Goal: Task Accomplishment & Management: Use online tool/utility

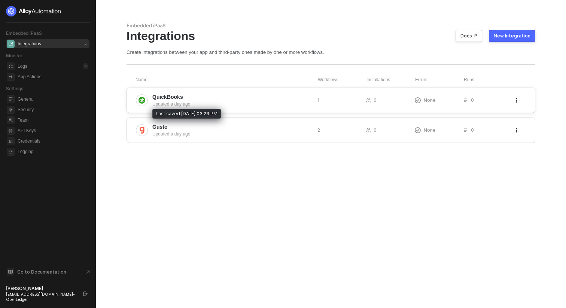
click at [187, 105] on div "Updated a day ago" at bounding box center [231, 104] width 159 height 7
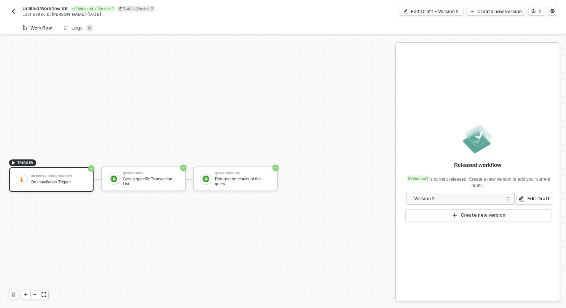
scroll to position [14, 0]
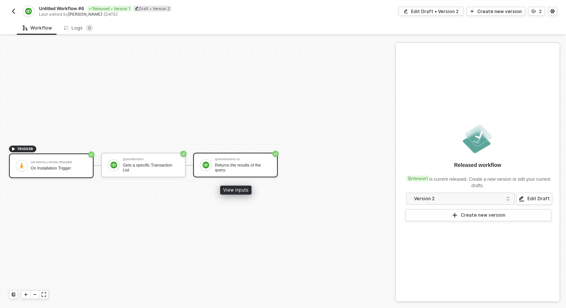
click at [252, 169] on div "Returns the results of the query." at bounding box center [243, 167] width 56 height 9
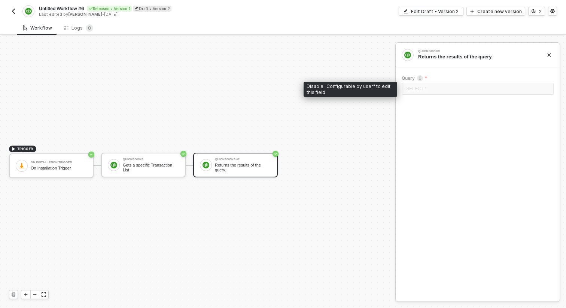
click at [437, 89] on div "SELECT *" at bounding box center [477, 89] width 152 height 13
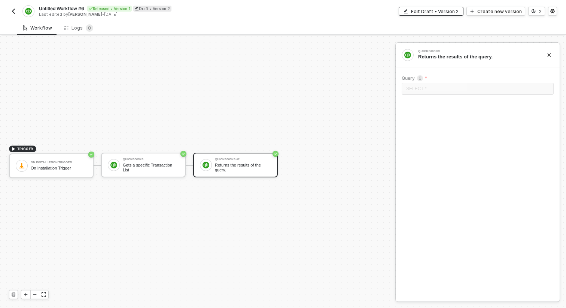
click at [444, 15] on button "Edit Draft • Version 2" at bounding box center [430, 11] width 65 height 9
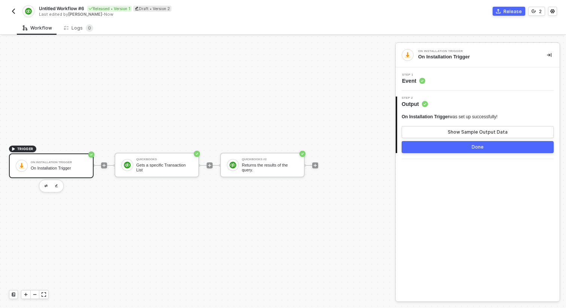
click at [424, 81] on circle at bounding box center [422, 81] width 6 height 6
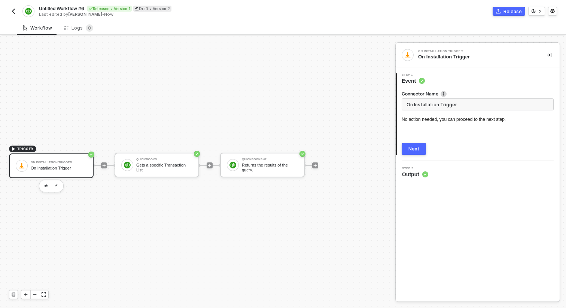
click at [429, 104] on input "On Installation Trigger" at bounding box center [477, 104] width 152 height 12
click at [417, 144] on button "Next" at bounding box center [413, 149] width 24 height 12
click at [257, 157] on div "QuickBooks #2 Returns the results of the query." at bounding box center [262, 165] width 85 height 25
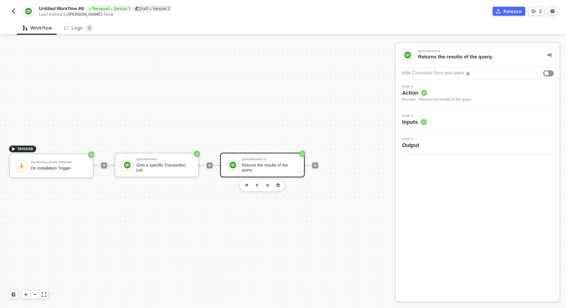
click at [273, 156] on div "QuickBooks #2 Returns the results of the query." at bounding box center [262, 165] width 85 height 25
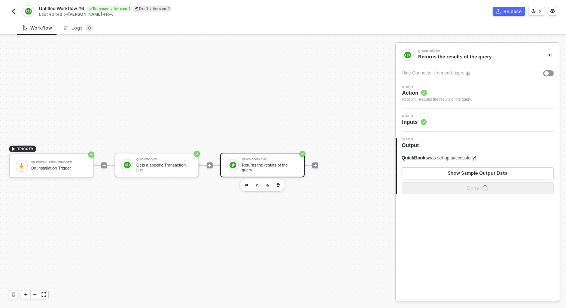
click at [423, 120] on circle at bounding box center [423, 122] width 6 height 6
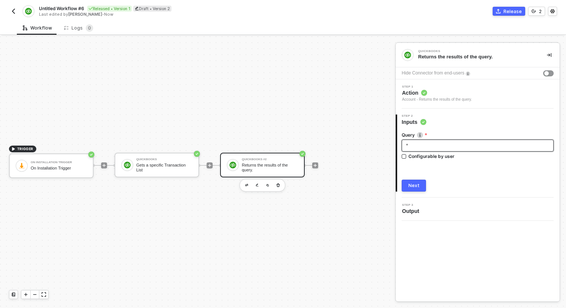
click at [433, 144] on div "*" at bounding box center [477, 145] width 143 height 7
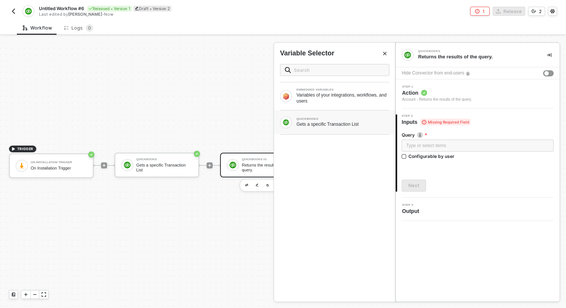
click at [367, 119] on div "QUICKBOOKS" at bounding box center [342, 118] width 93 height 3
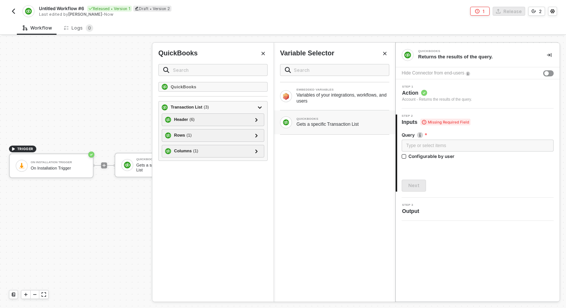
click at [384, 47] on div "Variable Selector EMBEDDED VARIABLES Variables of your integrations, workflows,…" at bounding box center [334, 172] width 121 height 259
click at [383, 51] on icon "Close" at bounding box center [384, 53] width 4 height 4
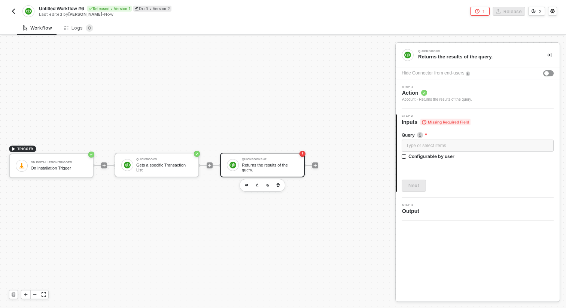
click at [383, 157] on div "TRIGGER On Installation Trigger On Installation Trigger QuickBooks Gets a speci…" at bounding box center [195, 164] width 391 height 285
click at [270, 170] on div "Returns the results of the query." at bounding box center [270, 167] width 56 height 9
click at [414, 98] on div "Account - Returns the results of the query." at bounding box center [437, 100] width 70 height 6
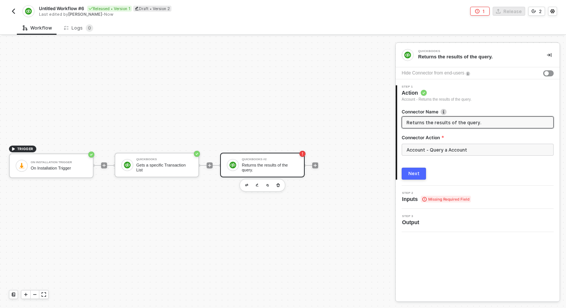
click at [420, 120] on input "Returns the results of the query." at bounding box center [476, 122] width 141 height 8
click at [426, 142] on div "Connector Action" at bounding box center [477, 138] width 152 height 9
click at [425, 147] on input "Account - Query a Account" at bounding box center [477, 150] width 152 height 12
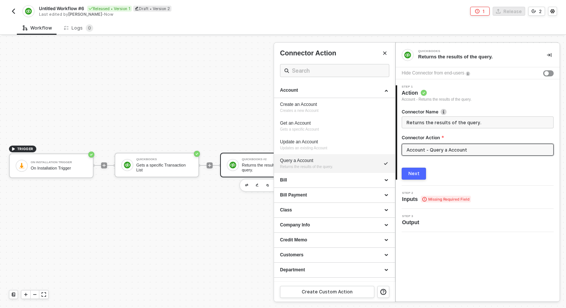
click at [417, 174] on div "Next" at bounding box center [413, 174] width 11 height 6
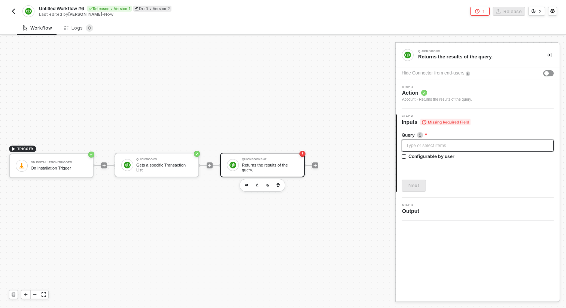
click at [421, 146] on div "Type or select items ﻿" at bounding box center [477, 145] width 143 height 7
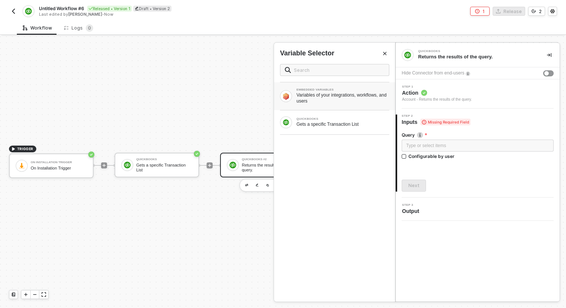
click at [357, 100] on div "Variables of your integrations, workflows, and users" at bounding box center [342, 98] width 93 height 12
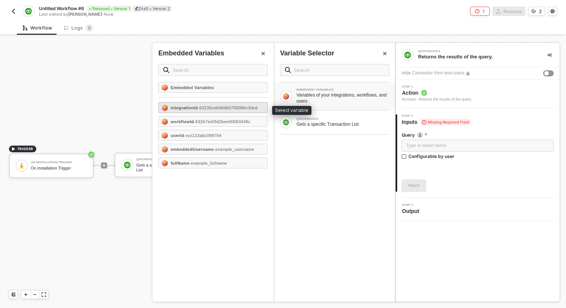
click at [237, 113] on div "integrationId - 63235ceb08d6070008bc3dcd" at bounding box center [212, 107] width 109 height 11
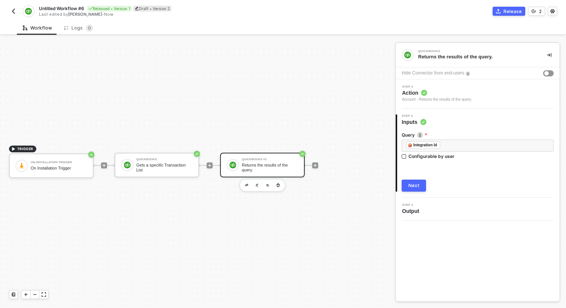
click at [407, 181] on button "Next" at bounding box center [413, 186] width 24 height 12
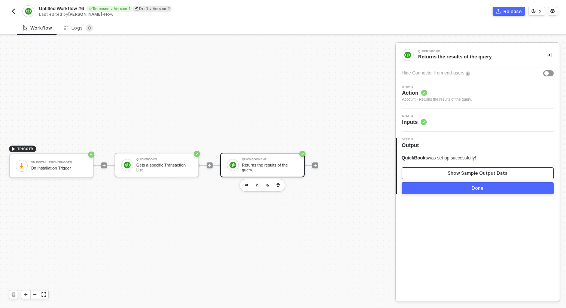
click at [443, 172] on button "Show Sample Output Data" at bounding box center [477, 173] width 152 height 12
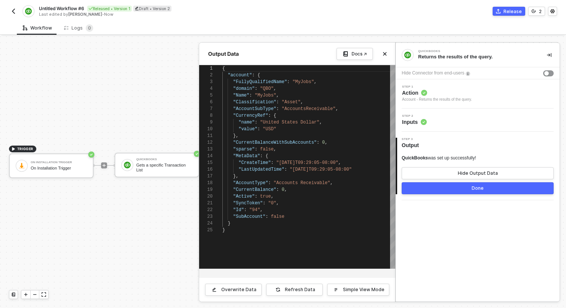
scroll to position [34, 84]
click at [305, 171] on span ""[DATE]T09:29:05-08:00"" at bounding box center [321, 169] width 62 height 5
type textarea "}, "CurrentBalanceWithSubAccounts": 0, "sparse": false, "MetaData": { "CreateTi…"
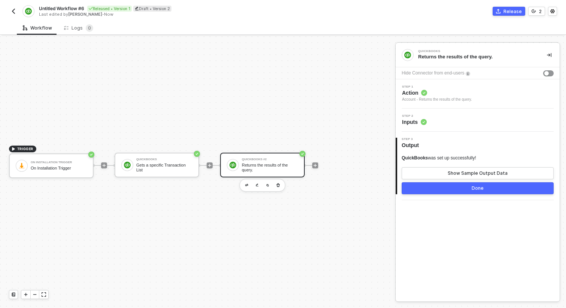
click at [431, 122] on div "Step 2 Inputs" at bounding box center [478, 119] width 162 height 11
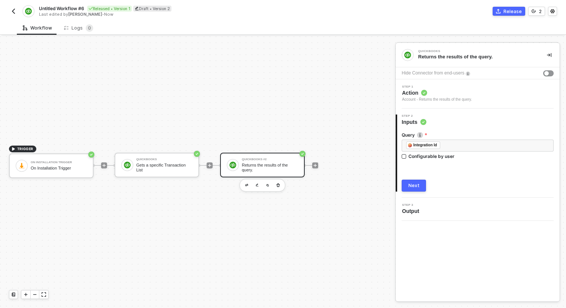
click at [454, 86] on span "Step 1" at bounding box center [437, 86] width 70 height 3
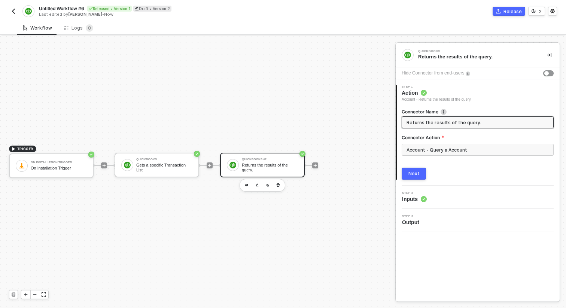
click at [441, 125] on input "Returns the results of the query." at bounding box center [476, 122] width 141 height 8
click at [440, 145] on input "Account - Query a Account" at bounding box center [477, 150] width 152 height 12
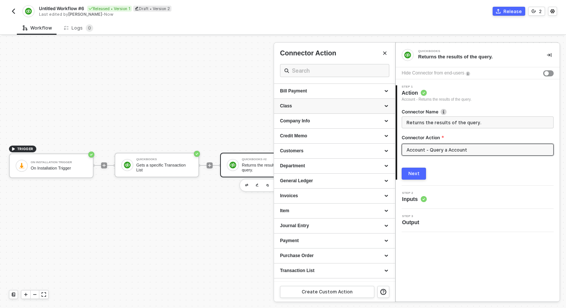
scroll to position [131, 0]
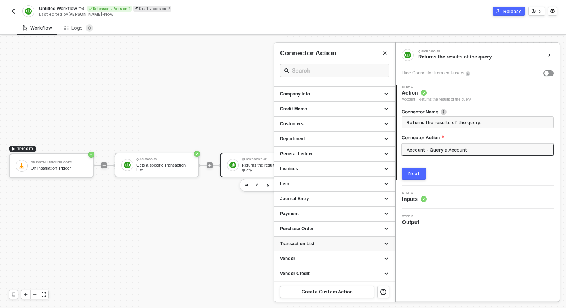
click at [314, 249] on div "Transaction List" at bounding box center [334, 243] width 121 height 15
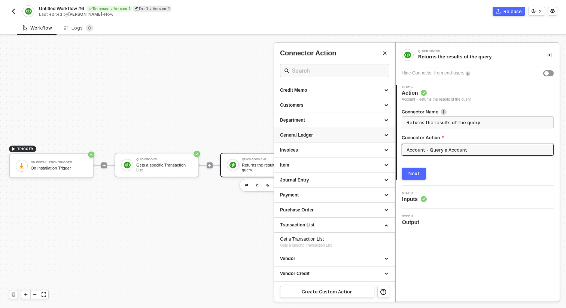
click at [317, 138] on div "General Ledger" at bounding box center [334, 135] width 109 height 6
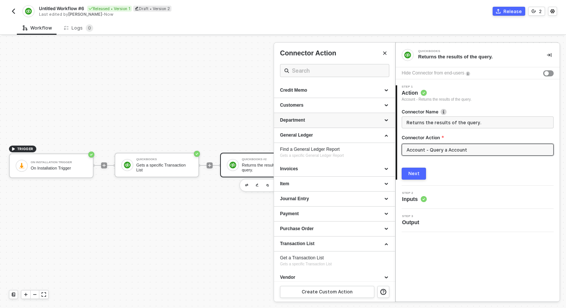
click at [323, 121] on div "Department" at bounding box center [334, 120] width 109 height 6
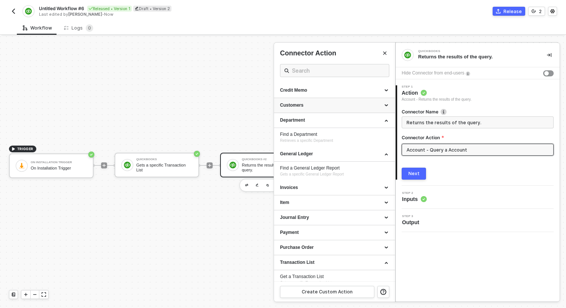
click at [327, 104] on div "Customers" at bounding box center [334, 105] width 109 height 6
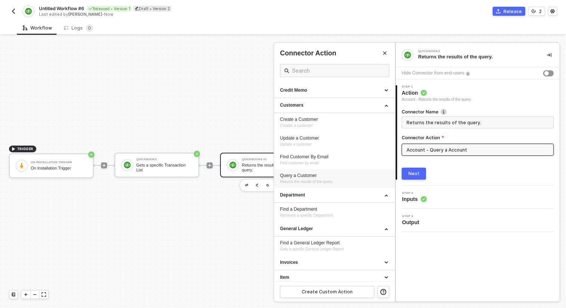
click at [319, 173] on div "Query a Customer" at bounding box center [334, 175] width 109 height 6
type input "Customers - Query a Customer"
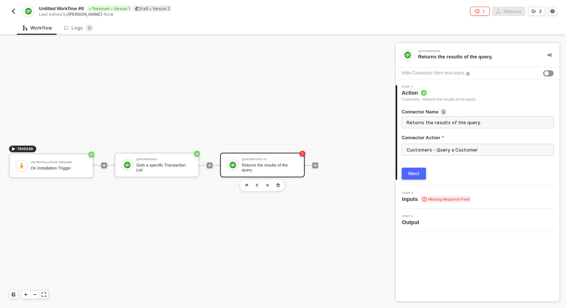
click at [410, 179] on button "Next" at bounding box center [413, 174] width 24 height 12
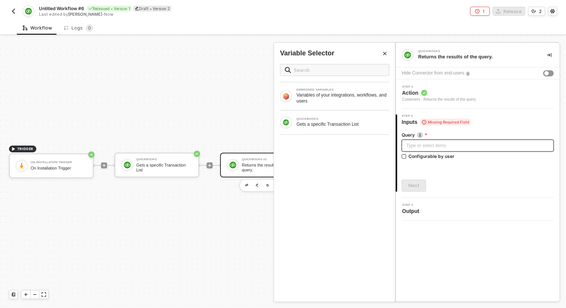
click at [417, 141] on div "Type or select items ﻿" at bounding box center [477, 146] width 152 height 12
click at [366, 108] on div "EMBEDDED VARIABLES Variables of your integrations, workflows, and users" at bounding box center [334, 96] width 121 height 28
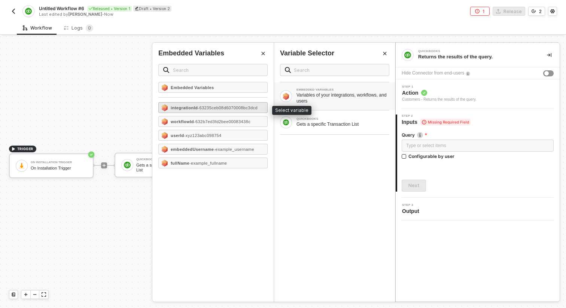
click at [213, 108] on div "integrationId - 63235ceb08d6070008bc3dcd" at bounding box center [214, 107] width 87 height 4
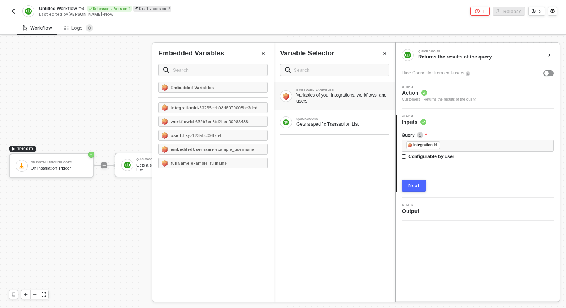
click at [413, 183] on div "Next" at bounding box center [413, 186] width 11 height 6
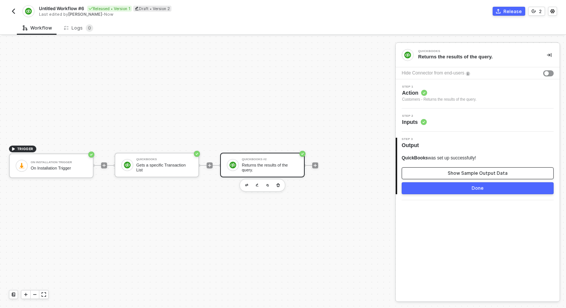
click at [420, 175] on button "Show Sample Output Data" at bounding box center [477, 173] width 152 height 12
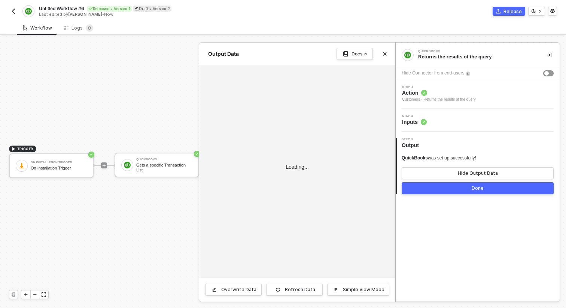
type textarea "{ "invoice": { "Customer": [ { "domain": "QBO", "FamilyName": "[PERSON_NAME]", …"
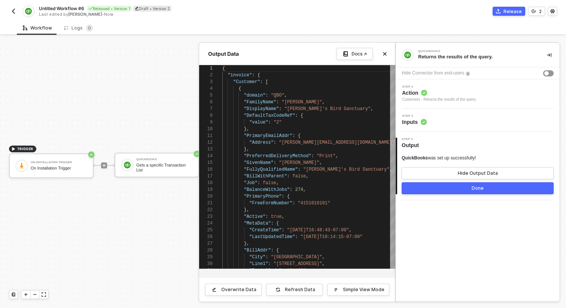
click at [430, 125] on div "Step 2 Inputs" at bounding box center [478, 119] width 162 height 11
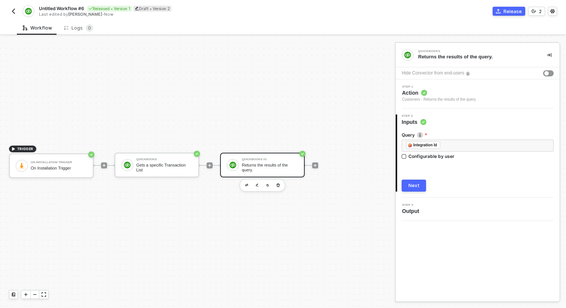
click at [476, 128] on div "Query ﻿ ﻿ Integration Id ﻿ Configurable by user Next" at bounding box center [477, 159] width 152 height 66
click at [408, 156] on div "Configurable by user" at bounding box center [431, 156] width 46 height 6
click at [407, 156] on input "Configurable by user" at bounding box center [403, 156] width 5 height 5
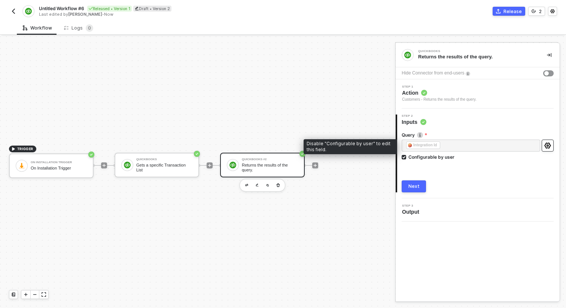
click at [544, 144] on icon "icon-settings" at bounding box center [547, 146] width 7 height 6
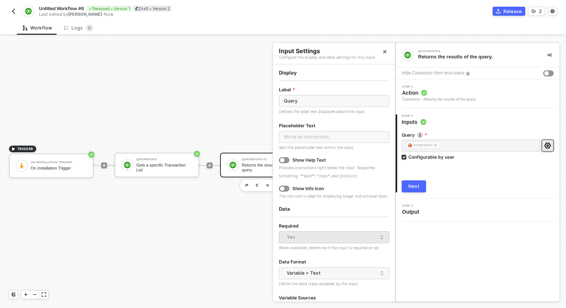
click at [405, 156] on input "Configurable by user" at bounding box center [403, 157] width 5 height 5
checkbox input "false"
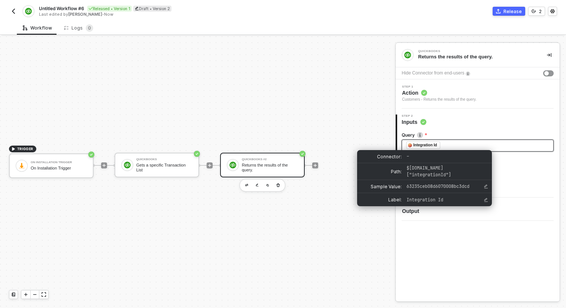
click at [439, 146] on div "Integration Id" at bounding box center [423, 144] width 34 height 7
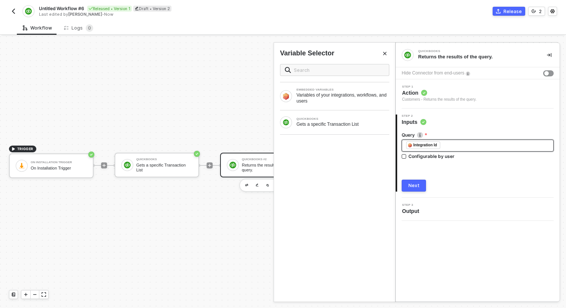
click at [461, 144] on div "﻿ ﻿ Integration Id ﻿" at bounding box center [477, 145] width 143 height 8
click at [423, 186] on button "Next" at bounding box center [413, 186] width 24 height 12
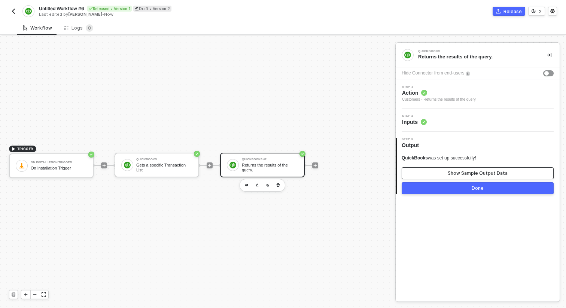
click at [429, 174] on button "Show Sample Output Data" at bounding box center [477, 173] width 152 height 12
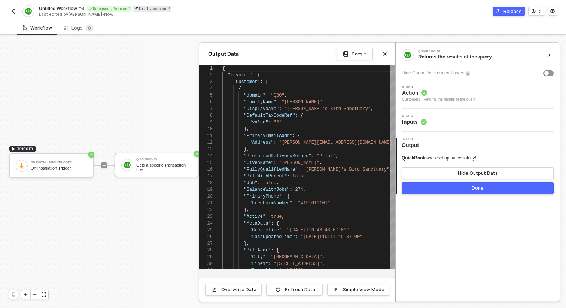
click at [436, 126] on div "Step 2 Inputs" at bounding box center [477, 119] width 164 height 23
click at [409, 117] on div "Step 2 Inputs" at bounding box center [414, 119] width 25 height 11
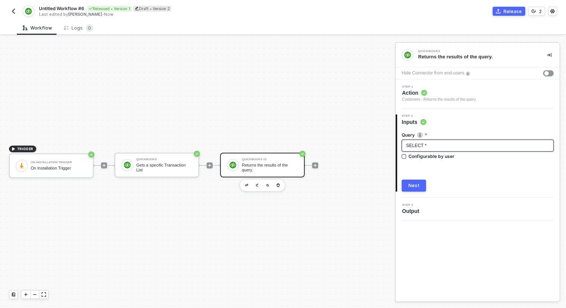
click at [424, 142] on div "SELECT *" at bounding box center [477, 145] width 143 height 7
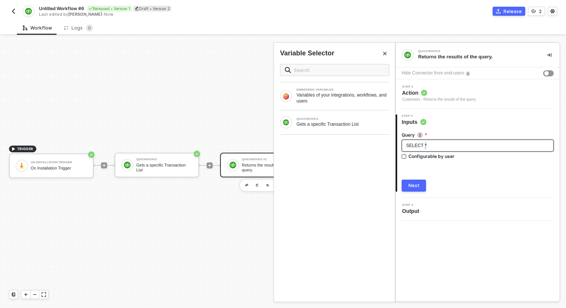
click at [424, 142] on div "SELECT *" at bounding box center [477, 145] width 143 height 7
click at [412, 178] on div "Query SELECT * FROM Account Configurable by user Next" at bounding box center [477, 159] width 152 height 66
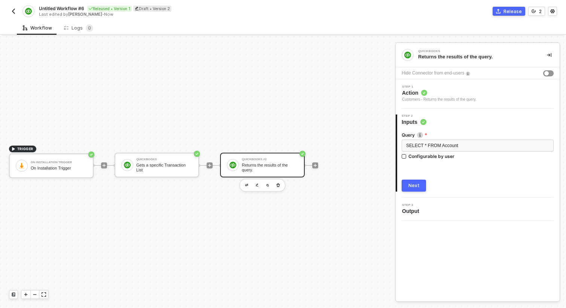
click at [412, 178] on div "Query SELECT * FROM Account Configurable by user Next" at bounding box center [477, 159] width 152 height 66
click at [411, 181] on button "Next" at bounding box center [413, 186] width 24 height 12
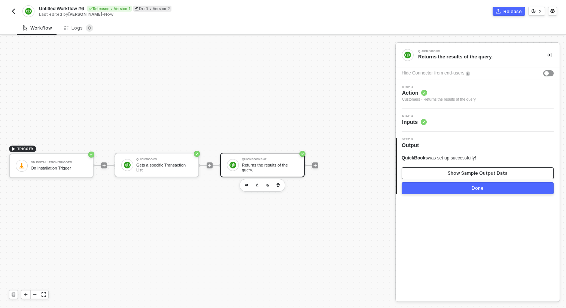
click at [431, 177] on button "Show Sample Output Data" at bounding box center [477, 173] width 152 height 12
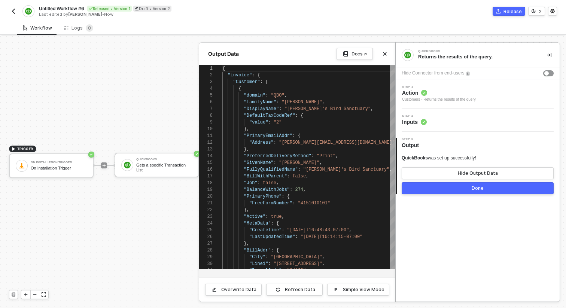
click at [437, 104] on div "Step 1 Action Customers - Returns the results of the query." at bounding box center [477, 93] width 164 height 29
click at [437, 94] on span "Action" at bounding box center [439, 92] width 74 height 7
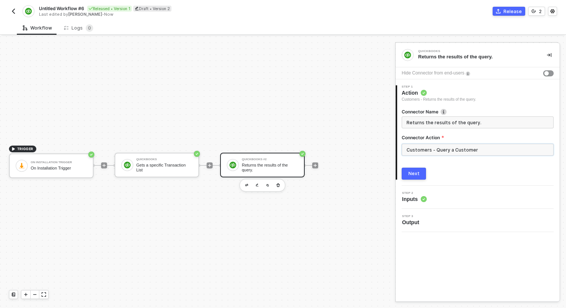
click at [428, 148] on input "Customers - Query a Customer" at bounding box center [477, 150] width 152 height 12
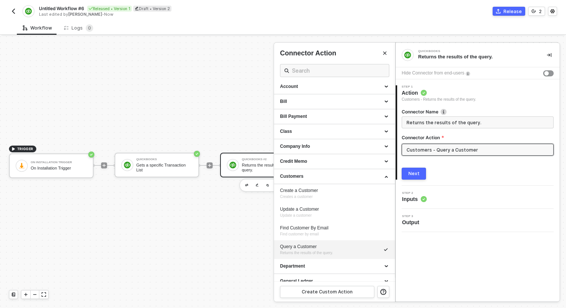
scroll to position [0, 0]
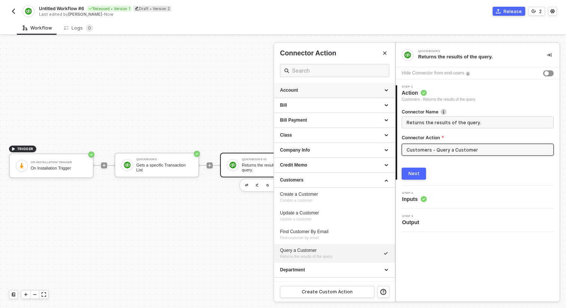
click at [334, 92] on div "Account" at bounding box center [334, 90] width 109 height 6
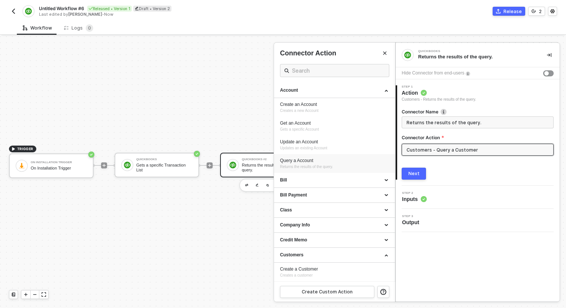
click at [316, 160] on div "Query a Account" at bounding box center [334, 160] width 109 height 6
type input "Account - Query a Account"
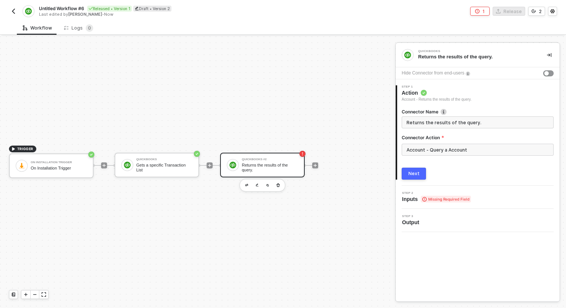
click at [415, 178] on button "Next" at bounding box center [413, 174] width 24 height 12
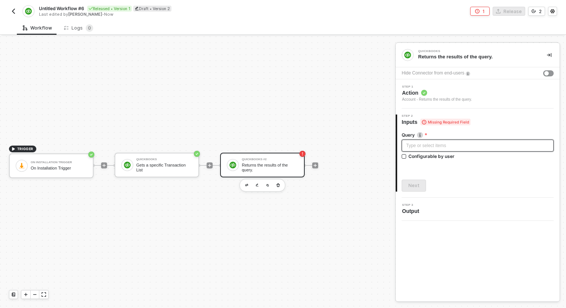
click at [422, 147] on div "Type or select items ﻿" at bounding box center [477, 145] width 143 height 7
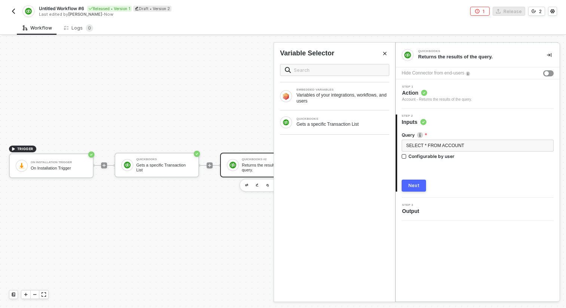
click at [414, 185] on div "Next" at bounding box center [413, 186] width 11 height 6
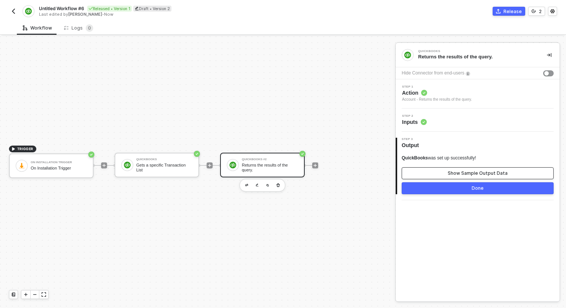
click at [425, 173] on button "Show Sample Output Data" at bounding box center [477, 173] width 152 height 12
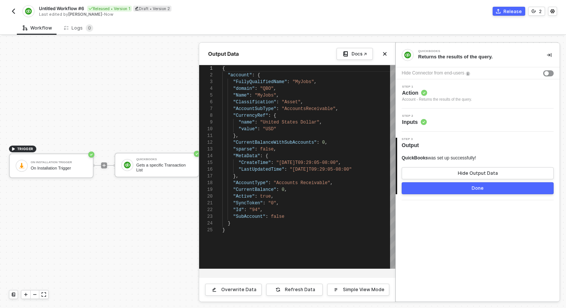
scroll to position [67, 0]
click at [166, 236] on div at bounding box center [283, 172] width 566 height 272
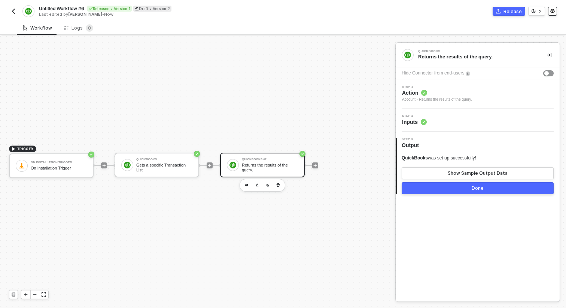
click at [555, 11] on button "button" at bounding box center [552, 11] width 9 height 9
